Goal: Use online tool/utility: Utilize a website feature to perform a specific function

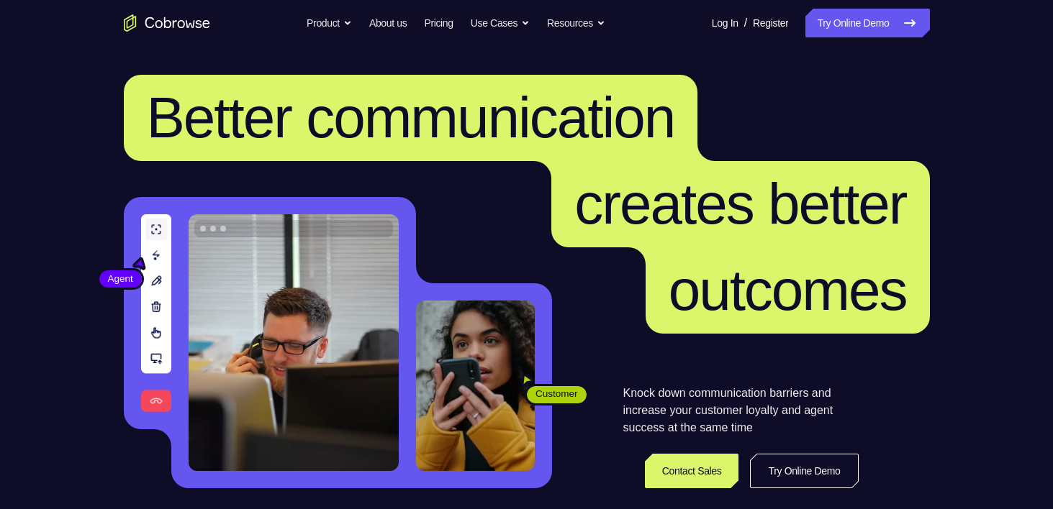
scroll to position [86, 0]
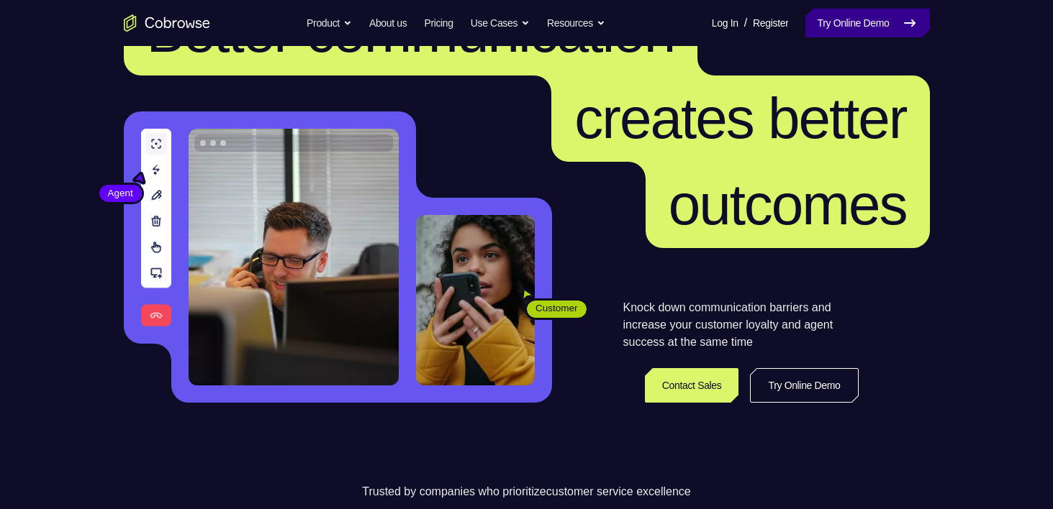
click at [899, 19] on link "Try Online Demo" at bounding box center [867, 23] width 124 height 29
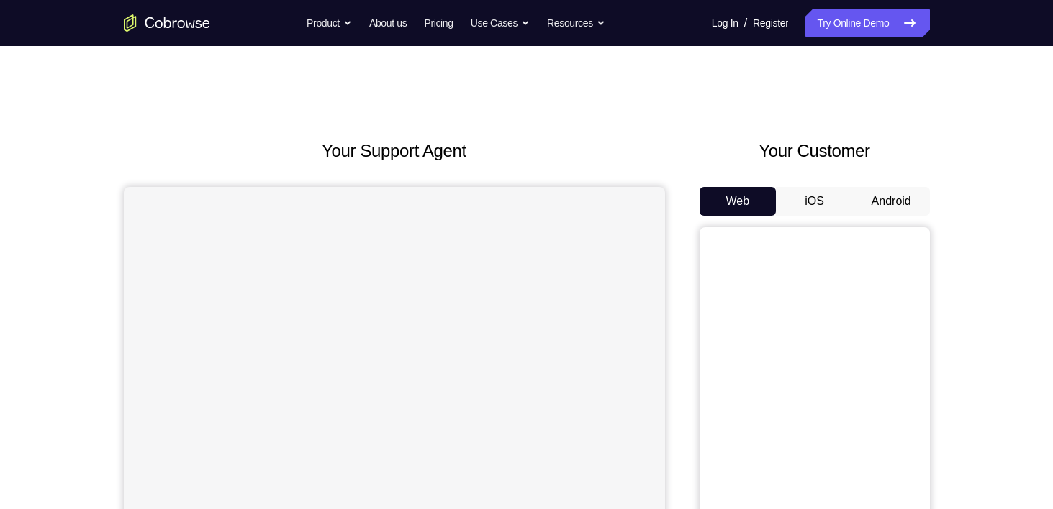
click at [857, 201] on button "Android" at bounding box center [891, 201] width 77 height 29
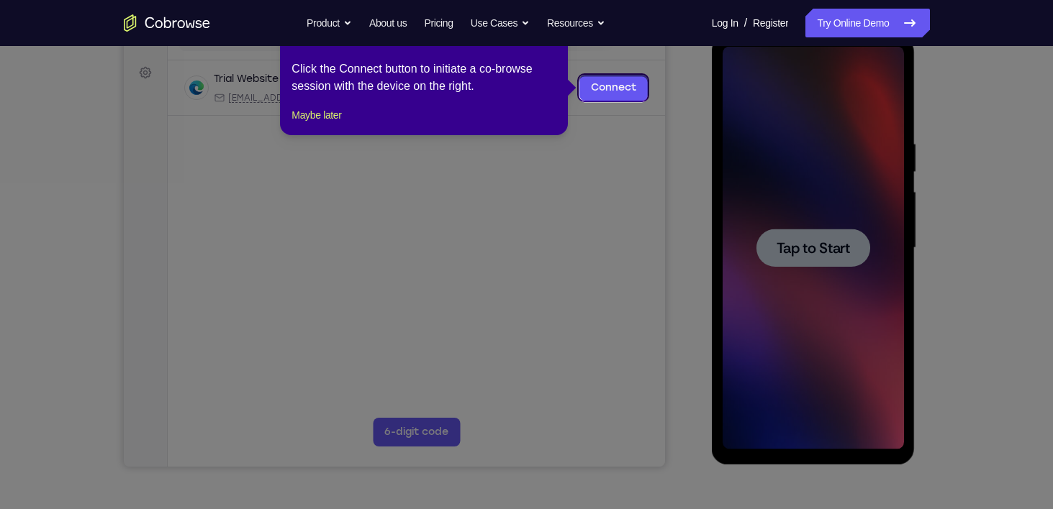
scroll to position [200, 0]
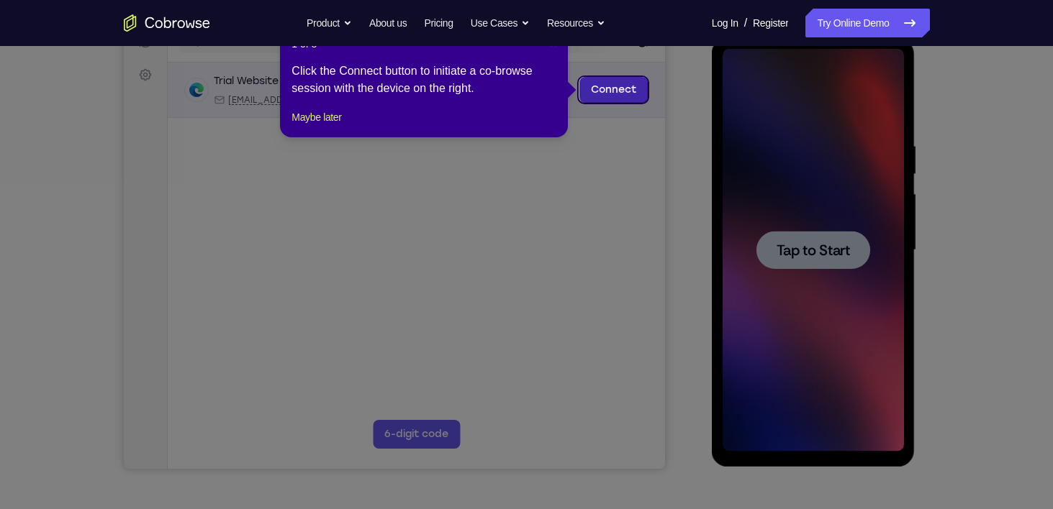
click at [619, 93] on link "Connect" at bounding box center [612, 90] width 68 height 26
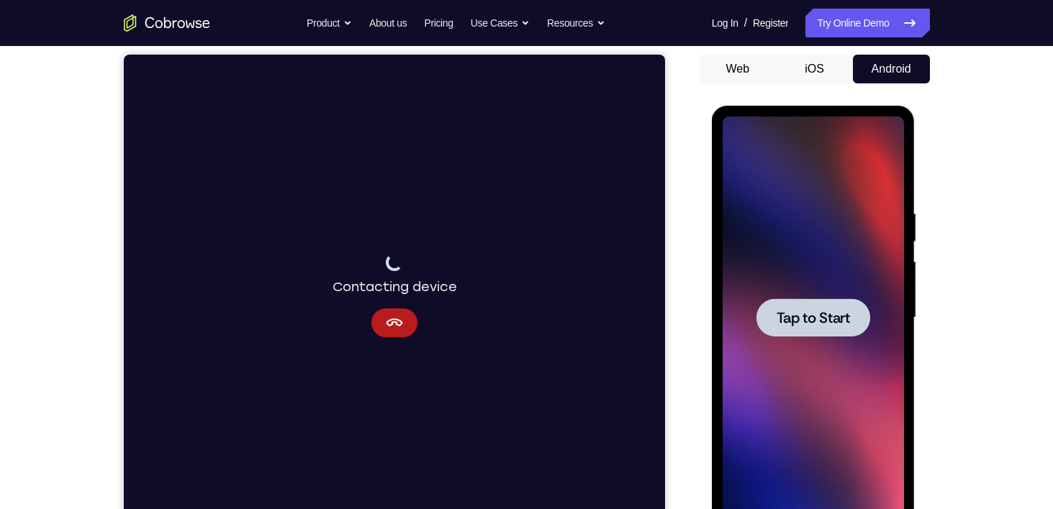
scroll to position [132, 0]
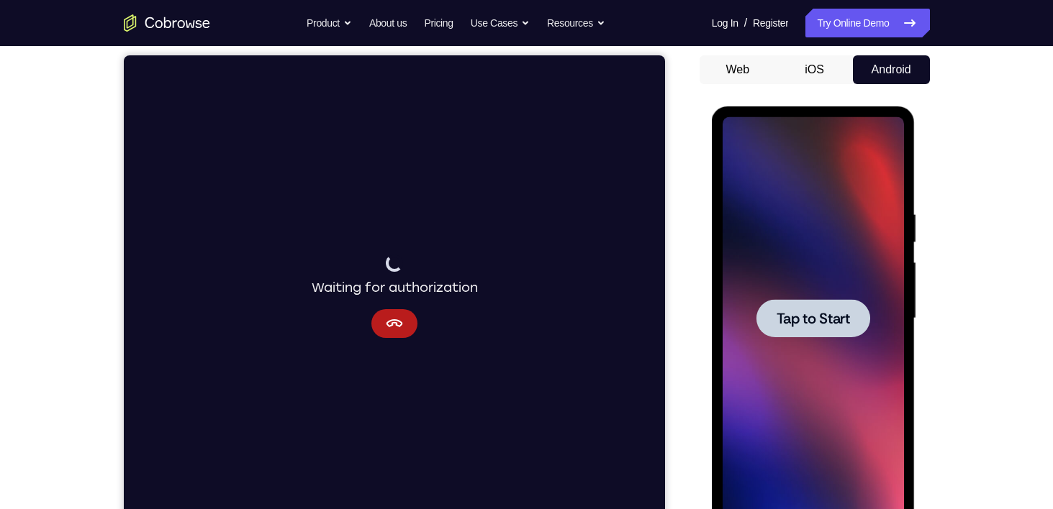
click at [815, 322] on span "Tap to Start" at bounding box center [812, 319] width 73 height 14
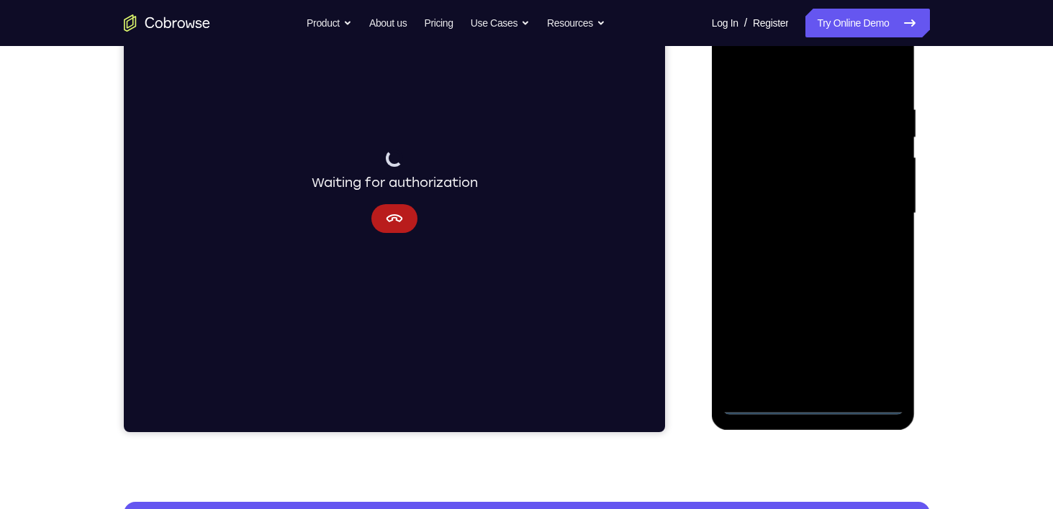
scroll to position [238, 0]
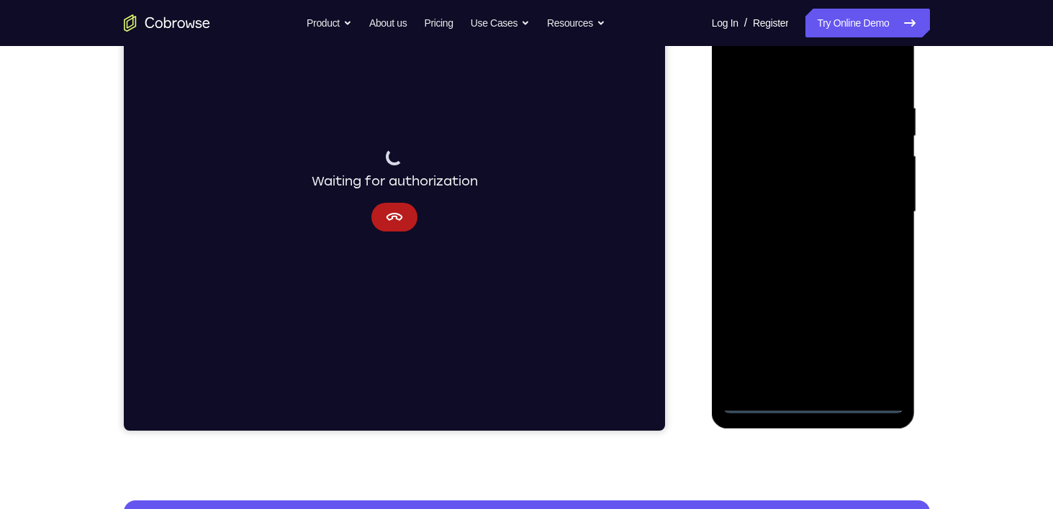
click at [815, 409] on div at bounding box center [812, 212] width 181 height 403
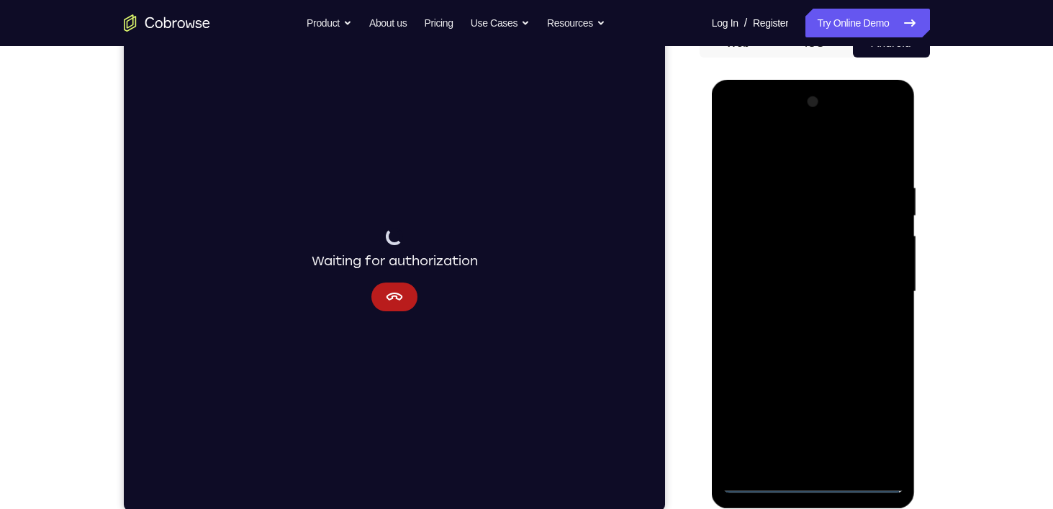
scroll to position [158, 0]
click at [883, 417] on div at bounding box center [812, 292] width 181 height 403
click at [742, 130] on div at bounding box center [812, 292] width 181 height 403
click at [868, 286] on div at bounding box center [812, 292] width 181 height 403
click at [801, 318] on div at bounding box center [812, 292] width 181 height 403
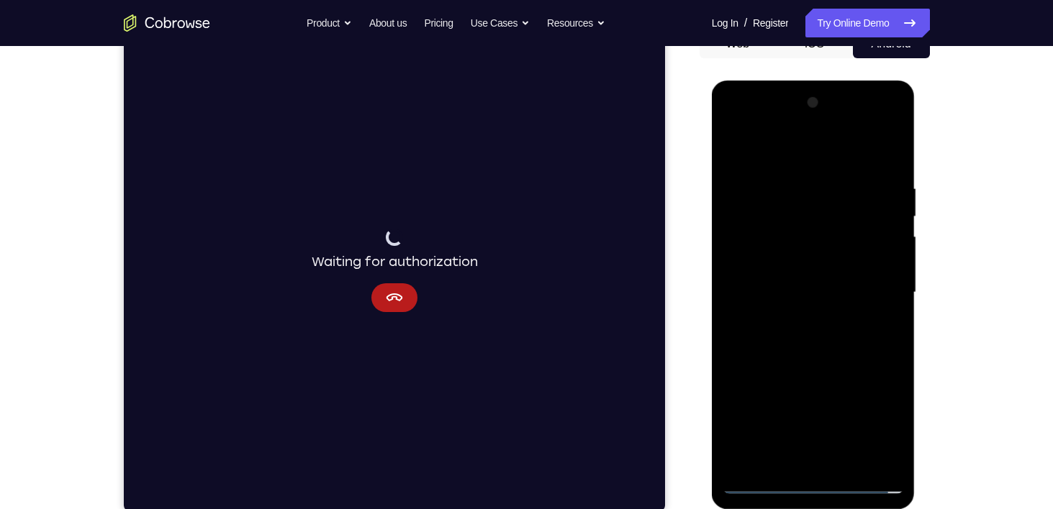
click at [786, 294] on div at bounding box center [812, 292] width 181 height 403
click at [786, 290] on div at bounding box center [812, 292] width 181 height 403
click at [812, 313] on div at bounding box center [812, 292] width 181 height 403
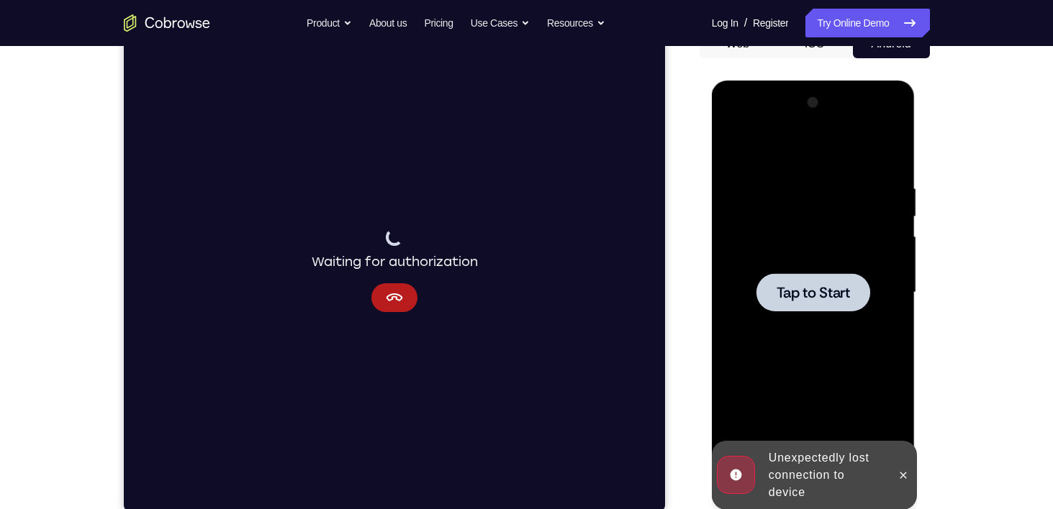
click at [804, 289] on span "Tap to Start" at bounding box center [812, 293] width 73 height 14
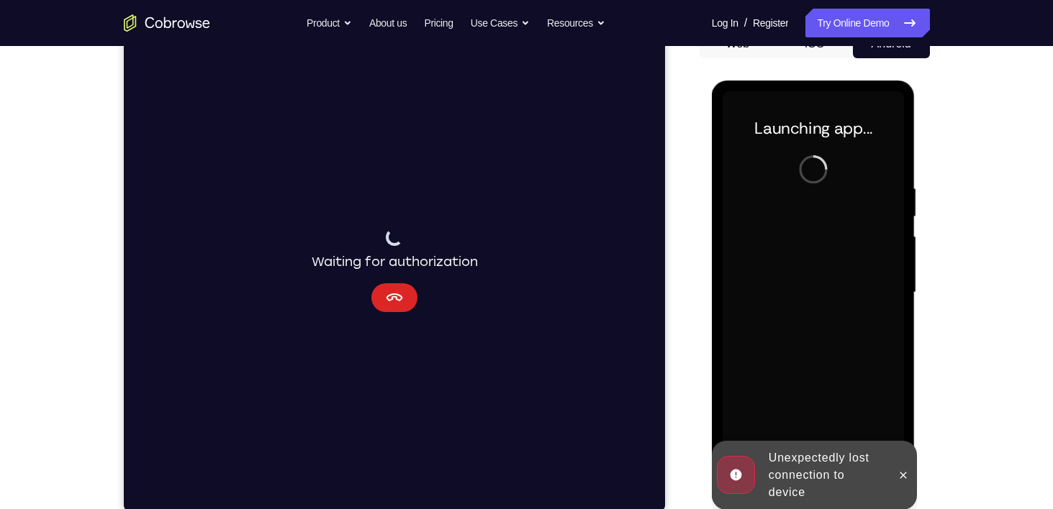
click at [390, 300] on icon "Cancel" at bounding box center [394, 298] width 17 height 8
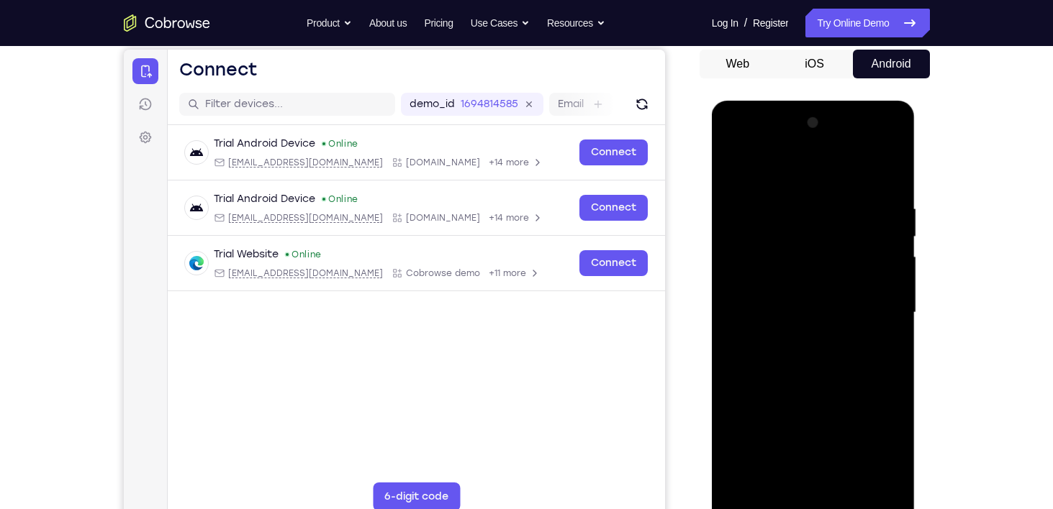
scroll to position [175, 0]
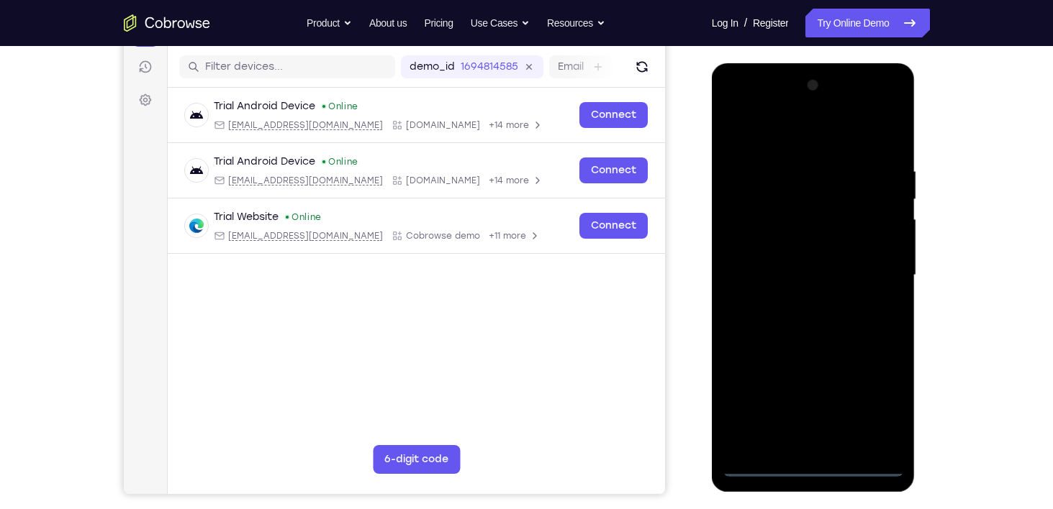
click at [822, 465] on div at bounding box center [812, 275] width 181 height 403
click at [879, 407] on div at bounding box center [812, 275] width 181 height 403
click at [739, 106] on div at bounding box center [812, 275] width 181 height 403
click at [880, 268] on div at bounding box center [812, 275] width 181 height 403
click at [796, 301] on div at bounding box center [812, 275] width 181 height 403
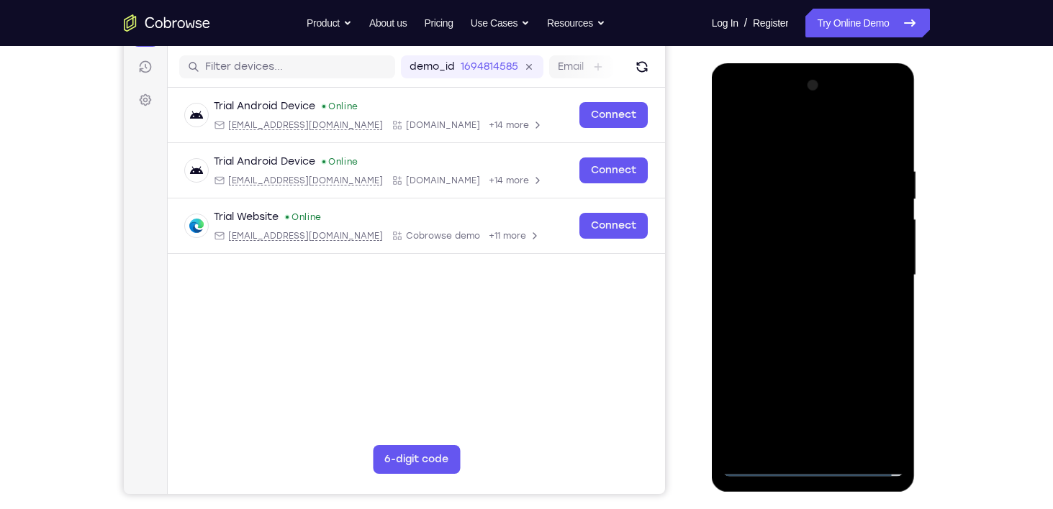
click at [773, 264] on div at bounding box center [812, 275] width 181 height 403
click at [757, 240] on div at bounding box center [812, 275] width 181 height 403
click at [810, 271] on div at bounding box center [812, 275] width 181 height 403
click at [764, 467] on div at bounding box center [812, 275] width 181 height 403
click at [754, 365] on div at bounding box center [812, 275] width 181 height 403
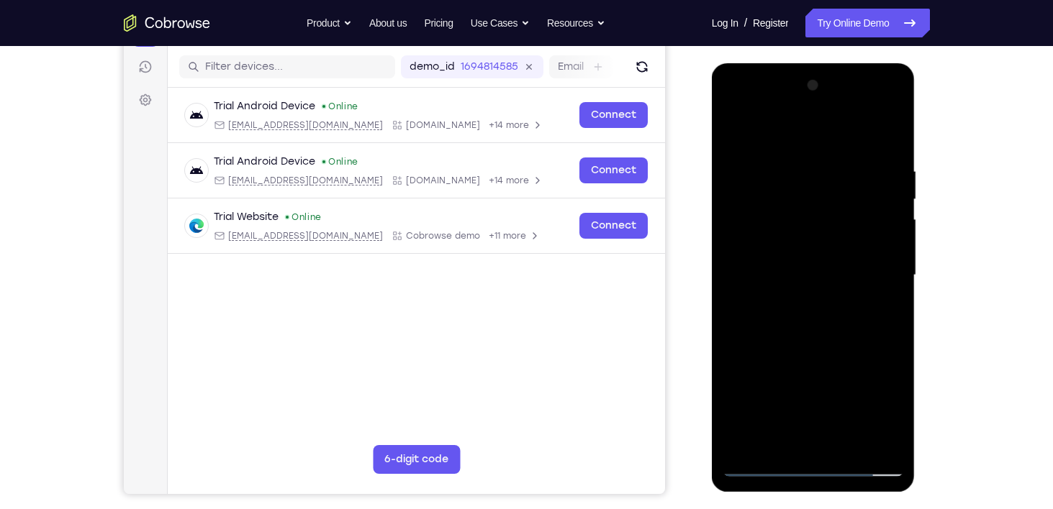
click at [809, 319] on div at bounding box center [812, 275] width 181 height 403
click at [763, 471] on div at bounding box center [812, 275] width 181 height 403
click at [804, 323] on div at bounding box center [812, 275] width 181 height 403
click at [814, 323] on div at bounding box center [812, 275] width 181 height 403
click at [763, 466] on div at bounding box center [812, 275] width 181 height 403
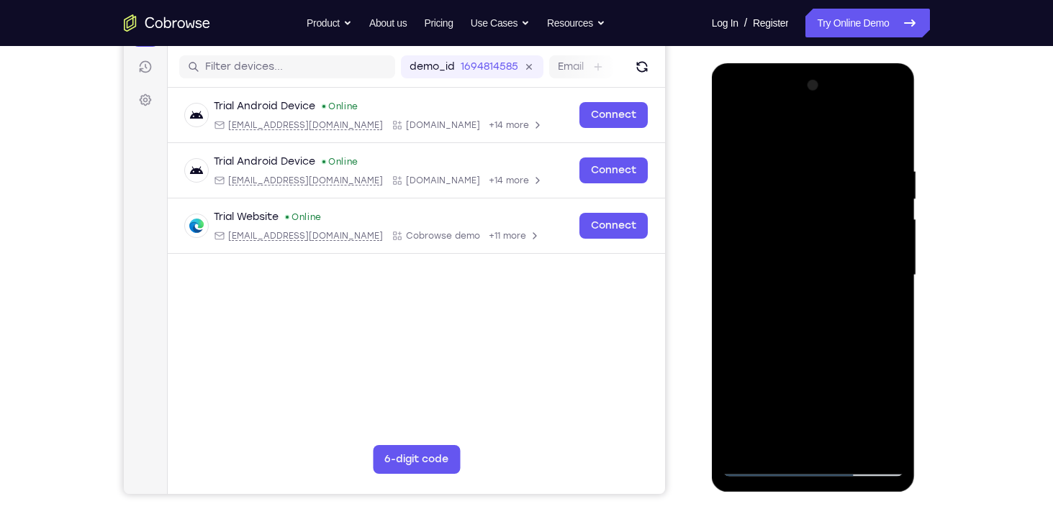
click at [814, 315] on div at bounding box center [812, 275] width 181 height 403
click at [817, 309] on div at bounding box center [812, 275] width 181 height 403
click at [788, 286] on div at bounding box center [812, 275] width 181 height 403
click at [812, 273] on div at bounding box center [812, 275] width 181 height 403
click at [740, 389] on div at bounding box center [812, 275] width 181 height 403
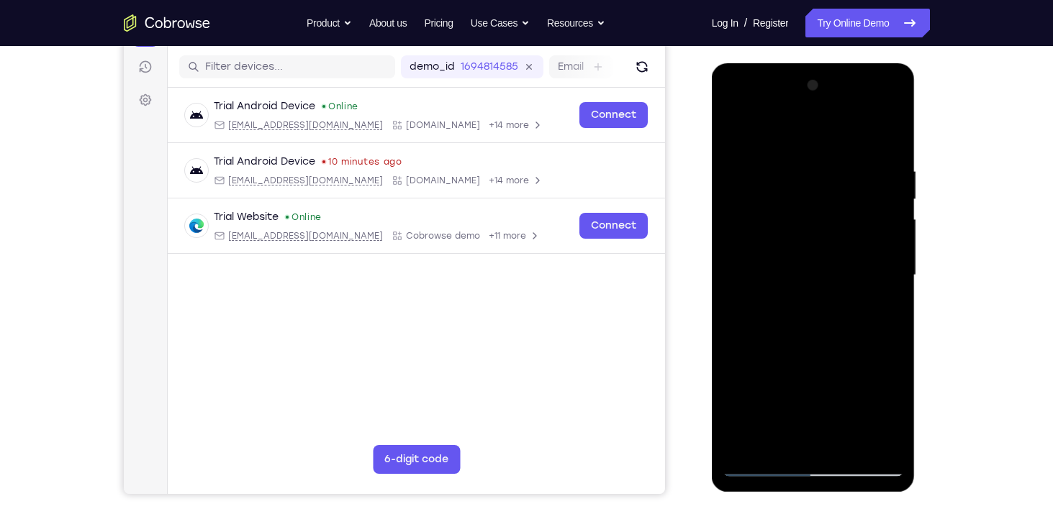
click at [813, 322] on div at bounding box center [812, 275] width 181 height 403
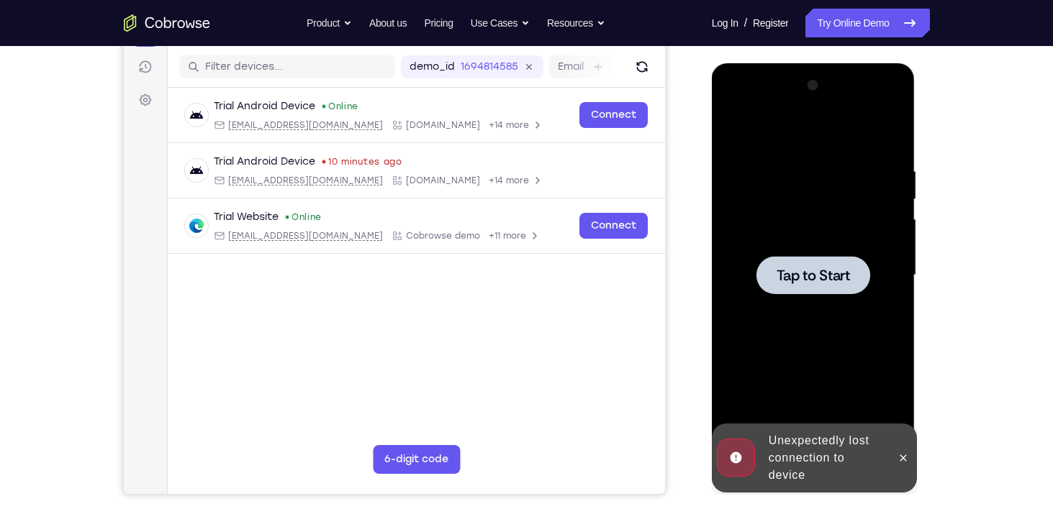
click at [836, 286] on div at bounding box center [813, 275] width 114 height 38
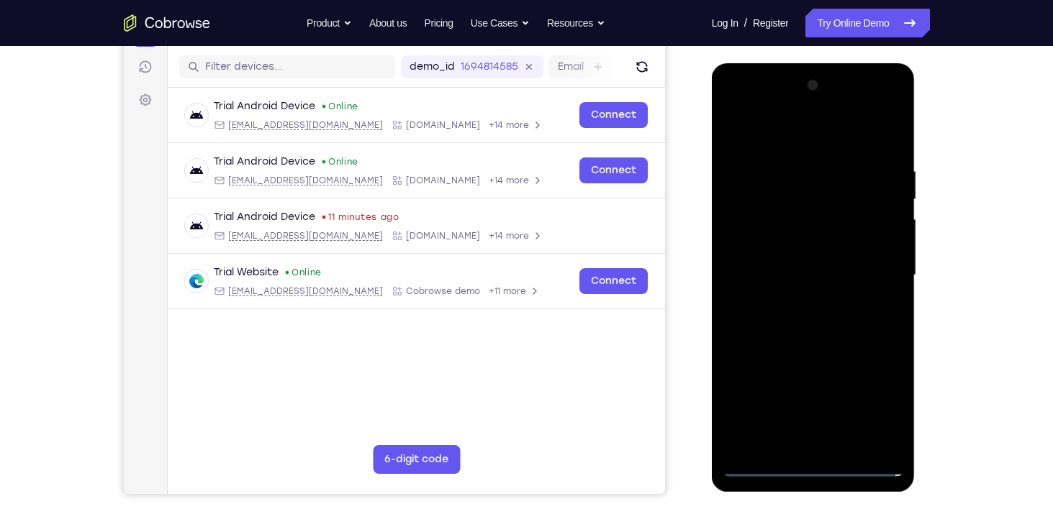
click at [819, 464] on div at bounding box center [812, 275] width 181 height 403
click at [873, 401] on div at bounding box center [812, 275] width 181 height 403
click at [853, 142] on div at bounding box center [812, 275] width 181 height 403
click at [881, 269] on div at bounding box center [812, 275] width 181 height 403
click at [798, 300] on div at bounding box center [812, 275] width 181 height 403
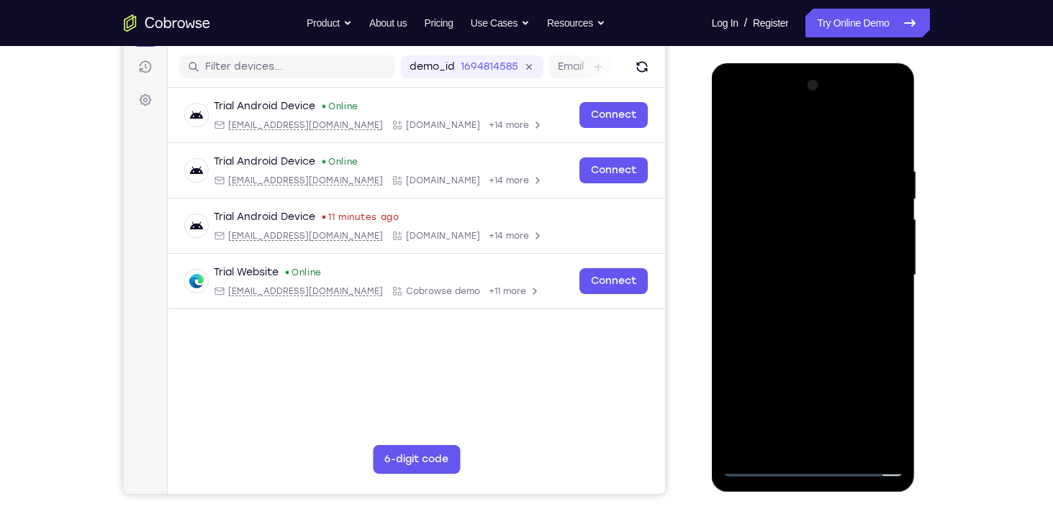
click at [783, 260] on div at bounding box center [812, 275] width 181 height 403
click at [746, 235] on div at bounding box center [812, 275] width 181 height 403
click at [814, 277] on div at bounding box center [812, 275] width 181 height 403
click at [817, 314] on div at bounding box center [812, 275] width 181 height 403
click at [789, 296] on div at bounding box center [812, 275] width 181 height 403
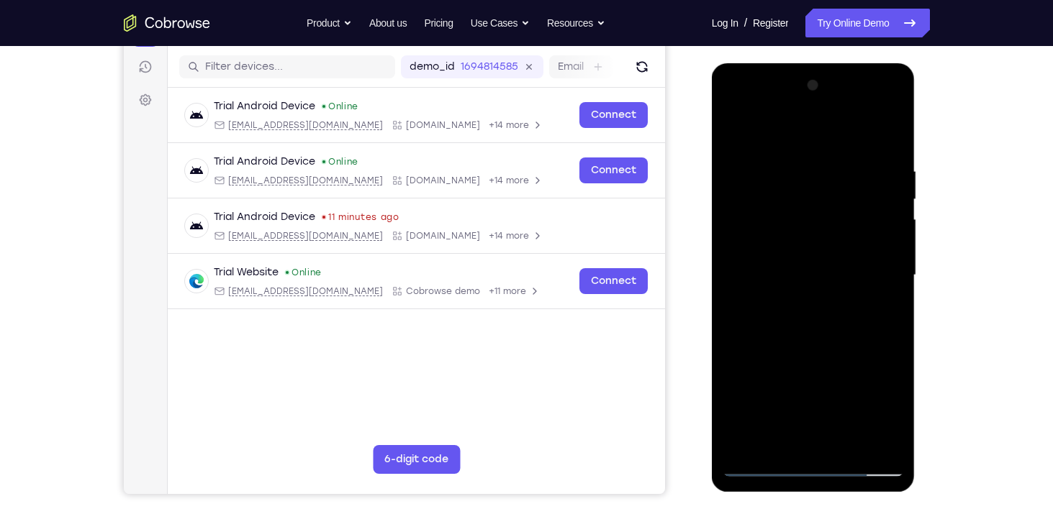
click at [817, 273] on div at bounding box center [812, 275] width 181 height 403
click at [812, 319] on div at bounding box center [812, 275] width 181 height 403
click at [743, 299] on div at bounding box center [812, 275] width 181 height 403
click at [806, 277] on div at bounding box center [812, 275] width 181 height 403
click at [814, 277] on div at bounding box center [812, 275] width 181 height 403
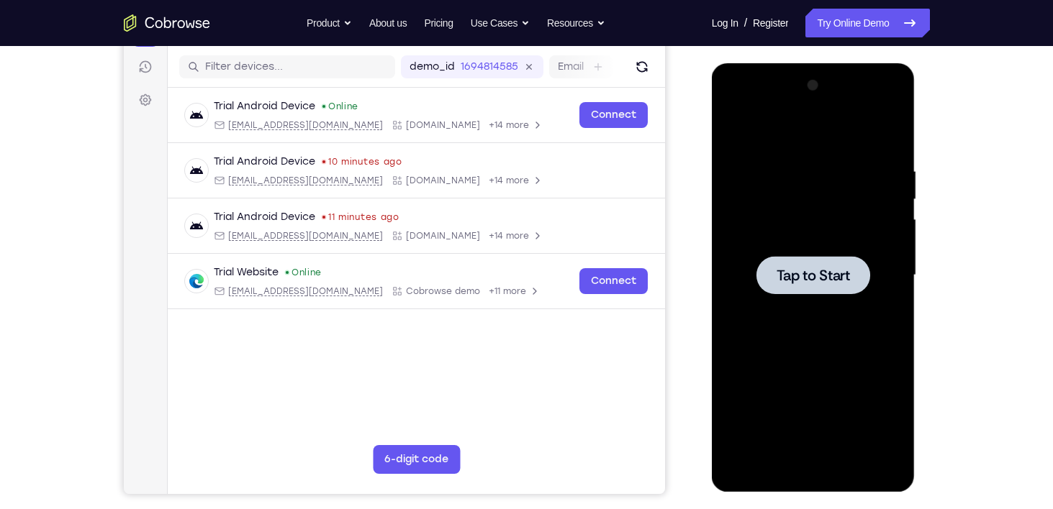
click at [784, 273] on span "Tap to Start" at bounding box center [812, 275] width 73 height 14
